Goal: Navigation & Orientation: Go to known website

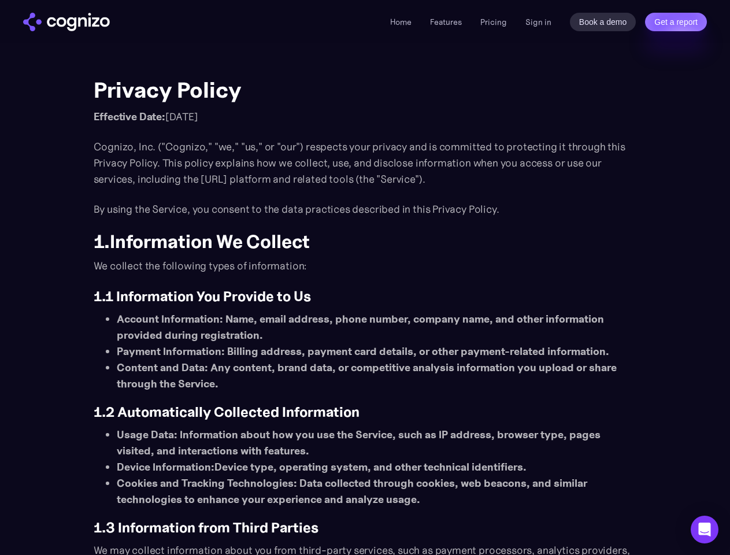
click at [675, 22] on link "Get a report" at bounding box center [676, 22] width 62 height 18
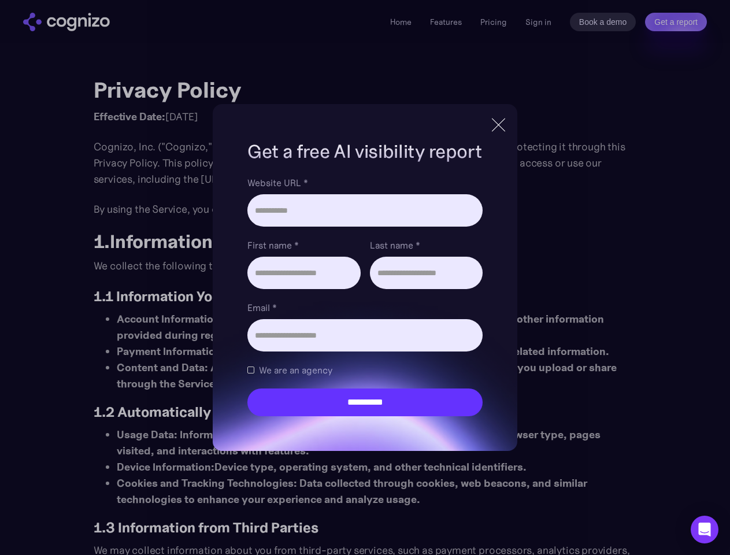
click at [704, 529] on icon "Open Intercom Messenger" at bounding box center [705, 529] width 12 height 14
